Goal: Communication & Community: Participate in discussion

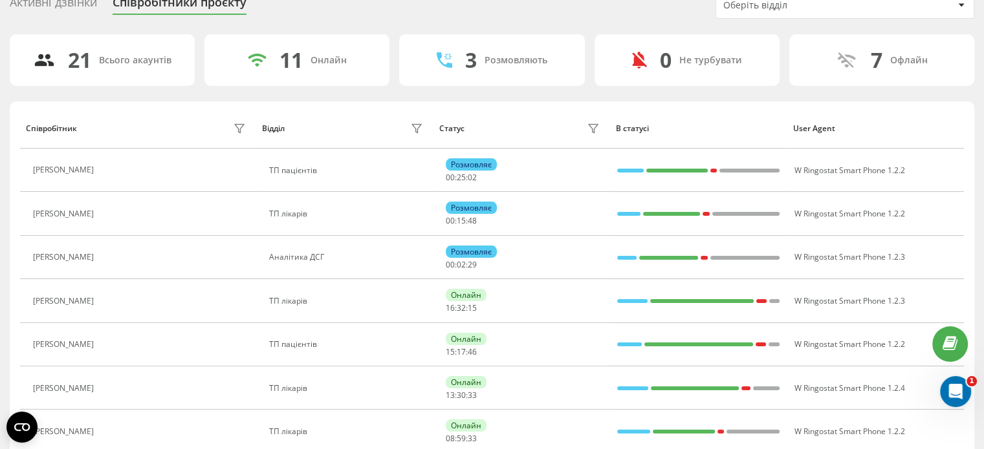
scroll to position [43, 0]
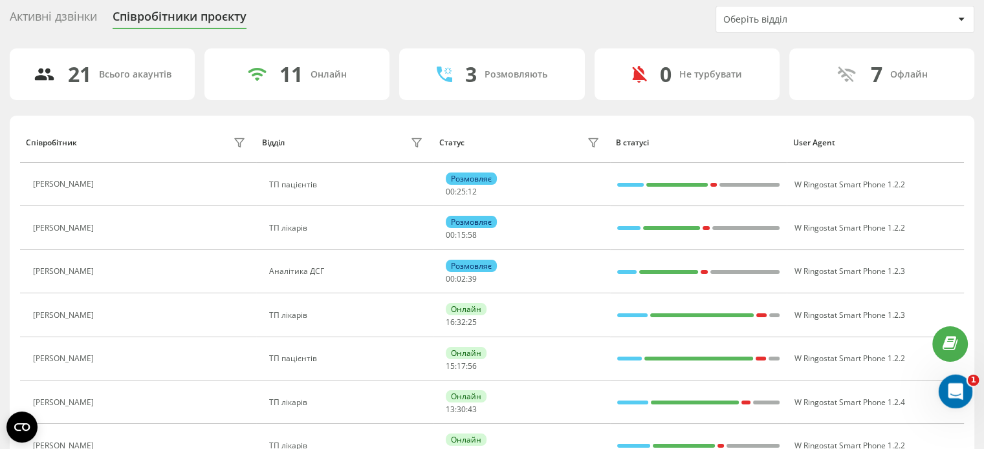
click at [957, 389] on icon "Открыть службу сообщений Intercom" at bounding box center [953, 390] width 21 height 21
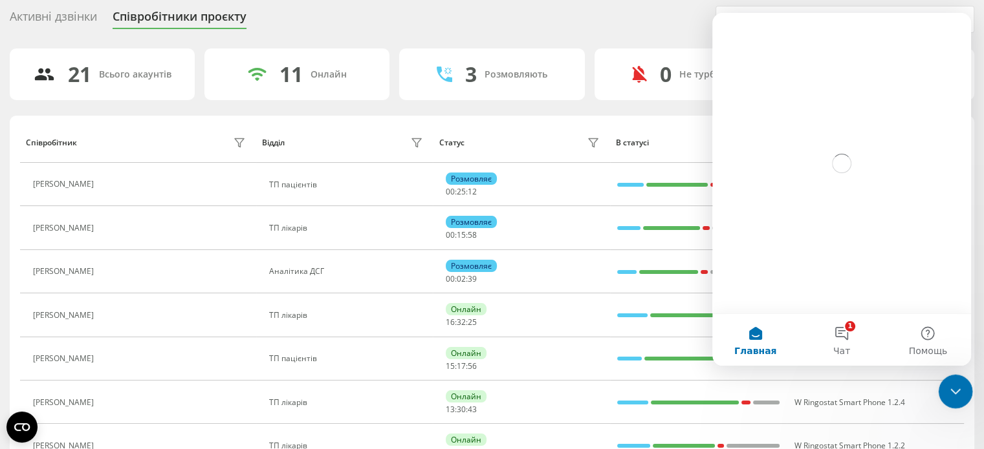
scroll to position [0, 0]
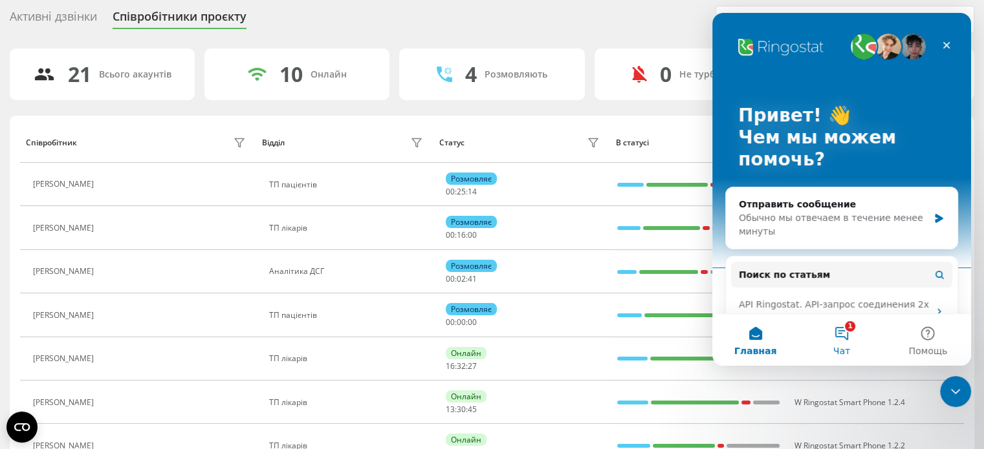
click at [848, 344] on button "1 Чат" at bounding box center [841, 340] width 86 height 52
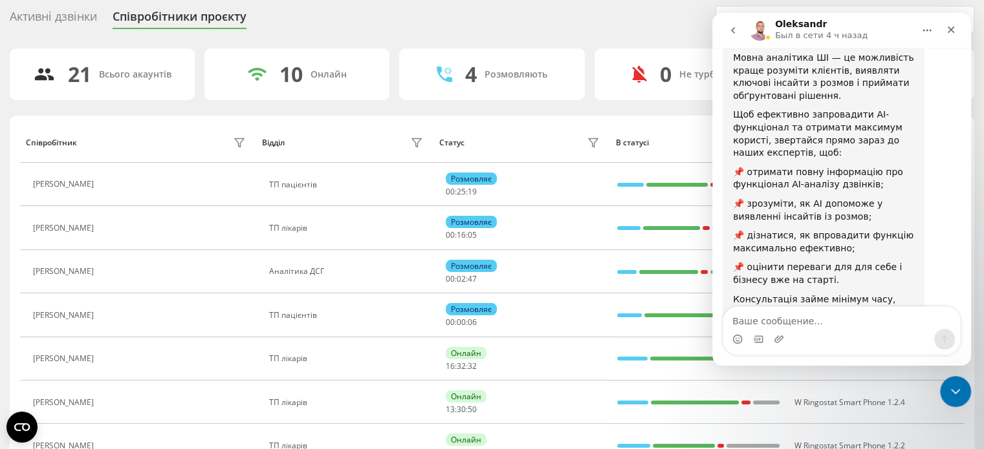
scroll to position [228, 0]
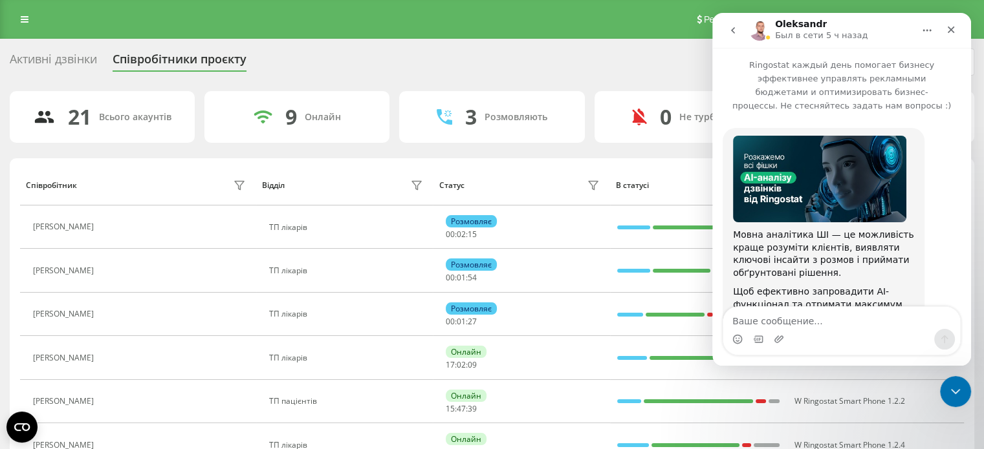
scroll to position [228, 0]
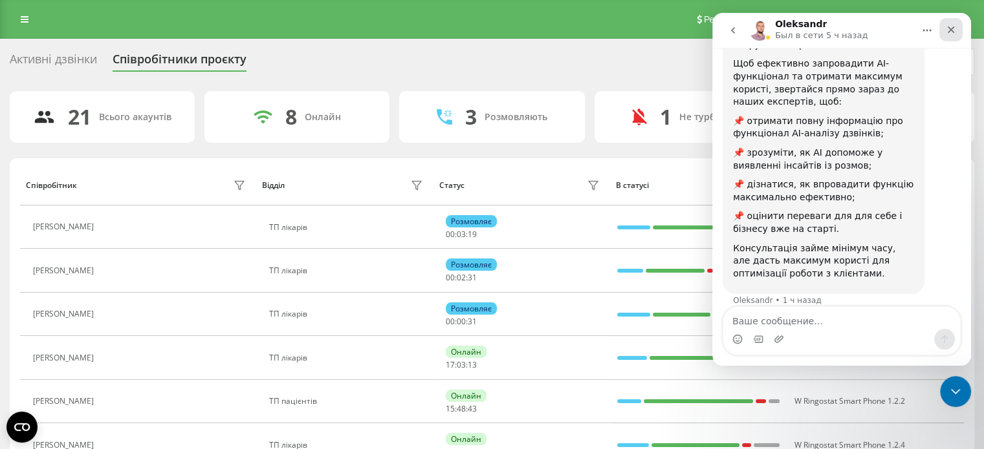
click at [949, 36] on div "Закрыть" at bounding box center [950, 29] width 23 height 23
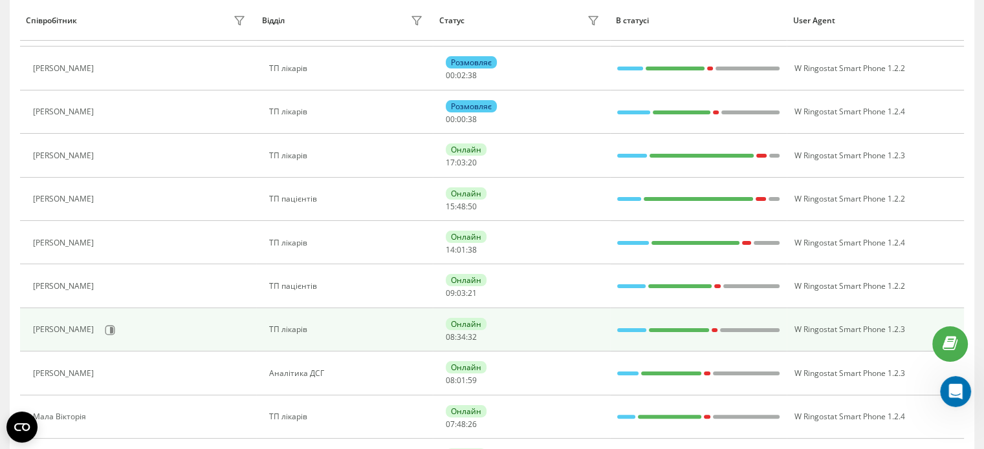
scroll to position [259, 0]
